Goal: Transaction & Acquisition: Download file/media

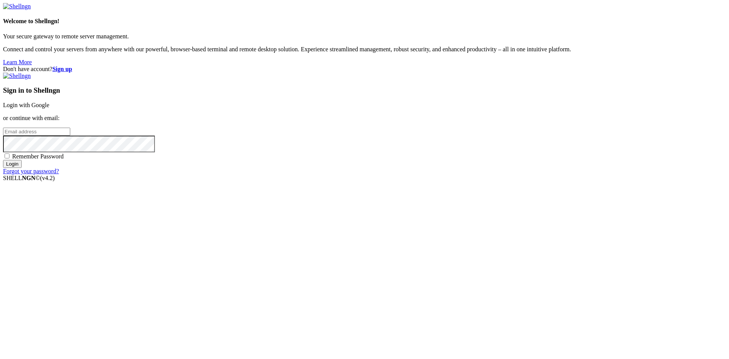
type input "[EMAIL_ADDRESS][DOMAIN_NAME]"
click at [22, 168] on input "Login" at bounding box center [12, 164] width 19 height 8
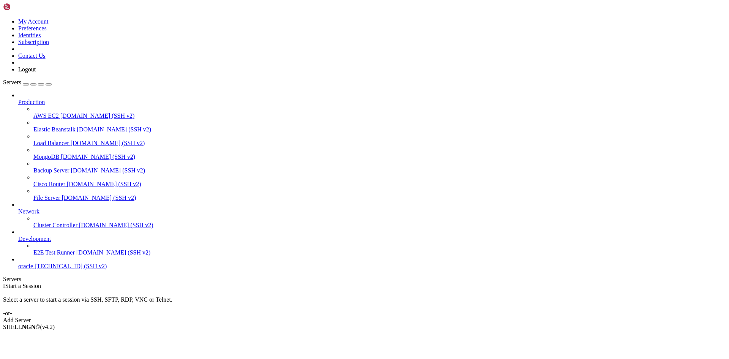
click at [22, 270] on link "oracle [TECHNICAL_ID] (SSH v2)" at bounding box center [372, 266] width 708 height 7
click at [33, 269] on span "oracle" at bounding box center [25, 266] width 15 height 6
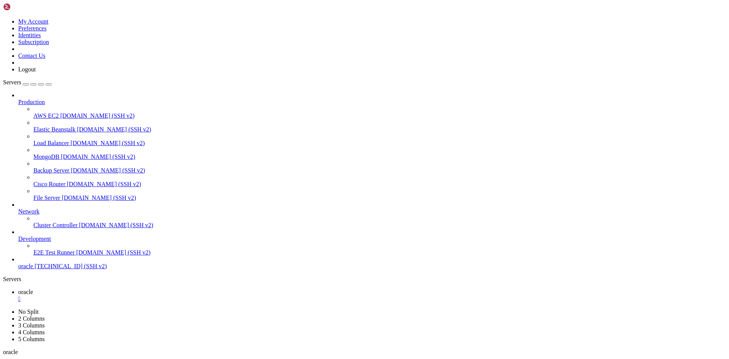
scroll to position [524, 0]
click at [33, 289] on span "oracle" at bounding box center [25, 292] width 15 height 6
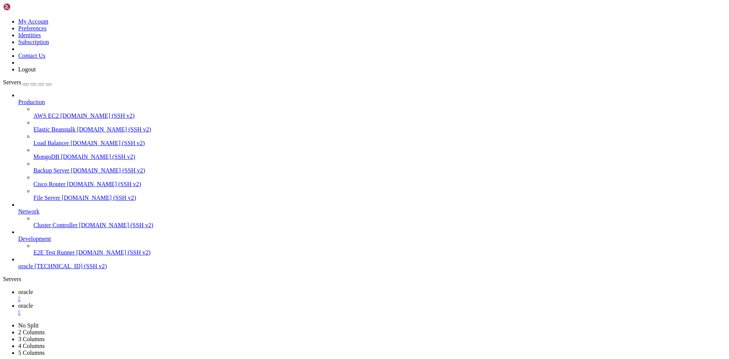
click at [157, 302] on link "oracle " at bounding box center [372, 309] width 708 height 14
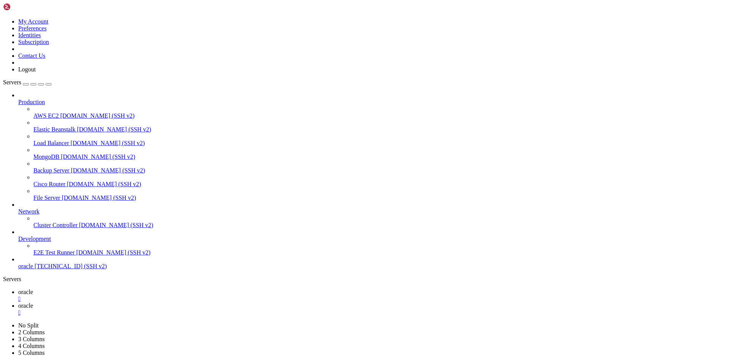
type input "/home/ubuntu/sc"
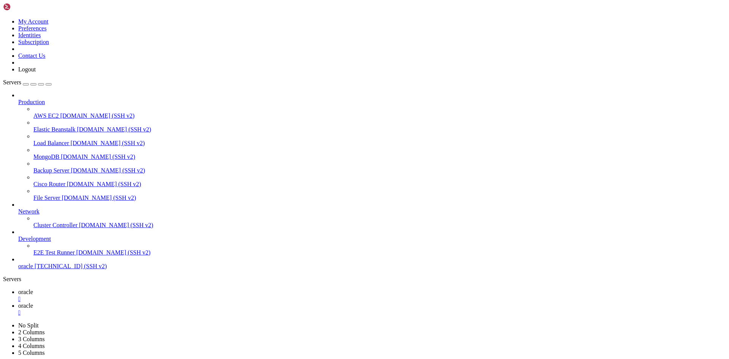
click at [58, 7] on span "sc_1758230350688.png" at bounding box center [29, 3] width 58 height 6
